Goal: Information Seeking & Learning: Understand process/instructions

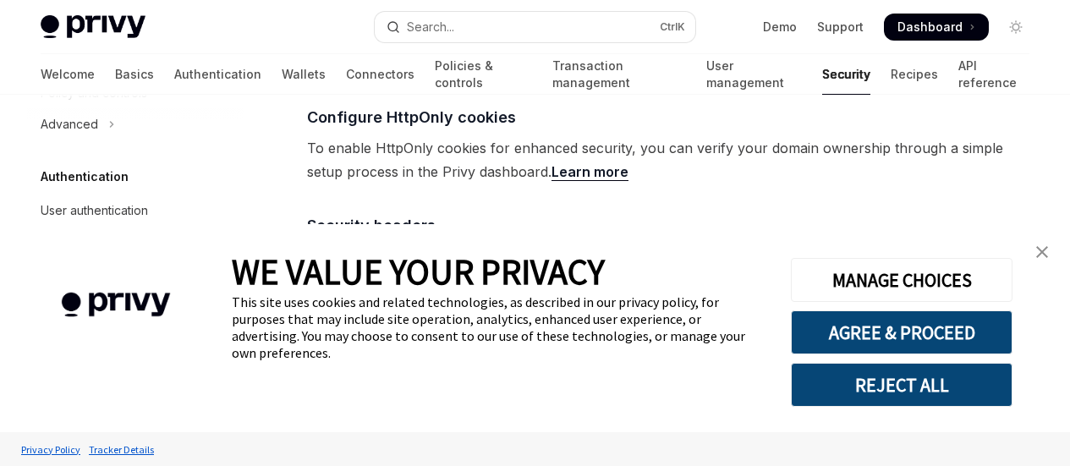
scroll to position [751, 0]
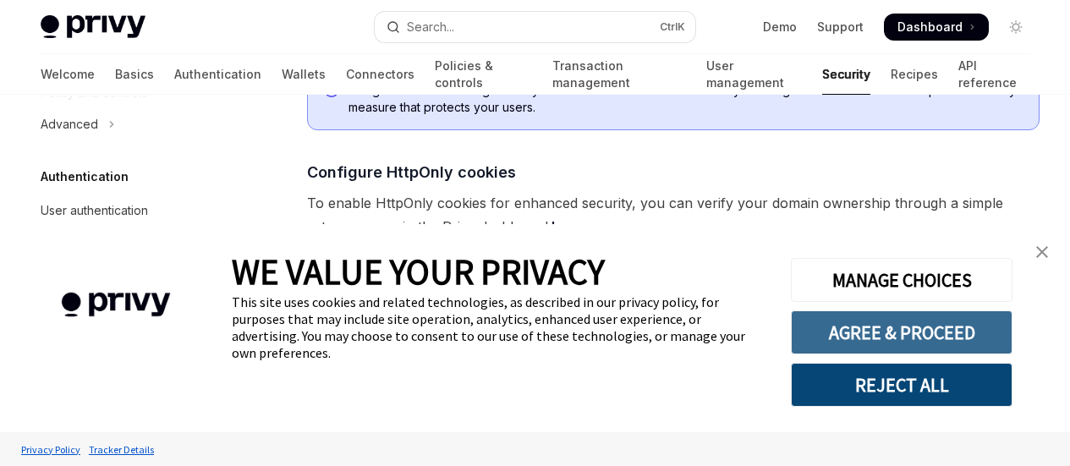
click at [840, 316] on button "AGREE & PROCEED" at bounding box center [902, 333] width 222 height 44
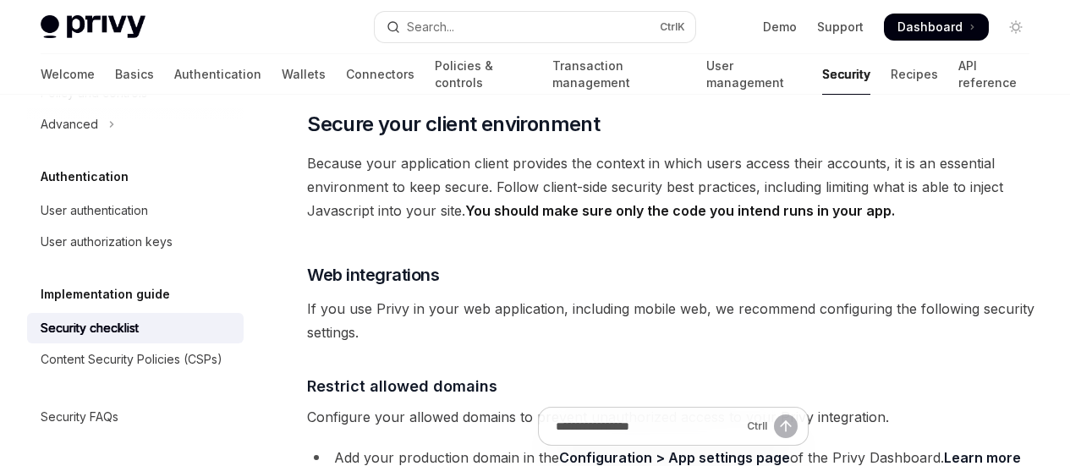
scroll to position [159, 0]
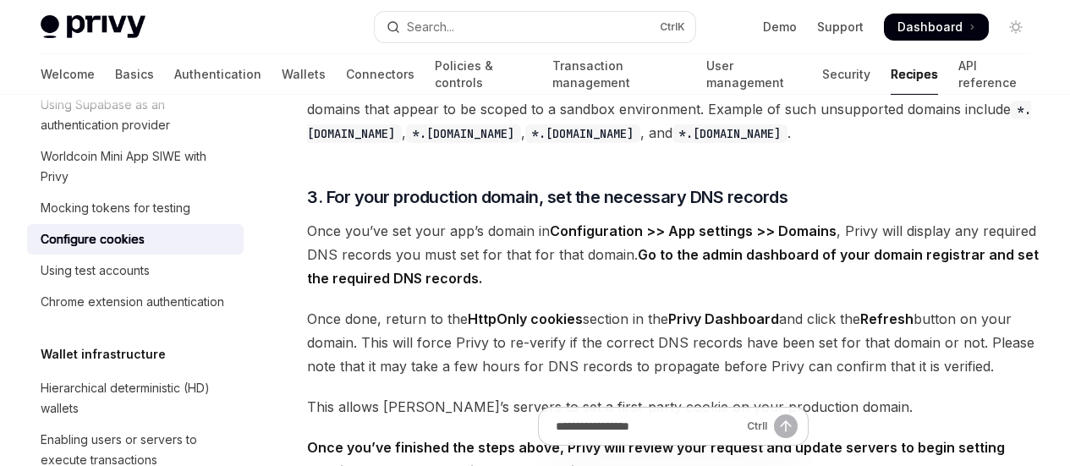
scroll to position [931, 0]
